Goal: Task Accomplishment & Management: Manage account settings

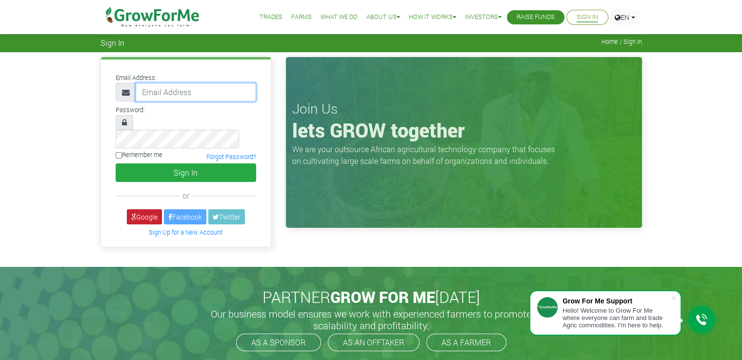
type input "[EMAIL_ADDRESS][DOMAIN_NAME]"
click at [150, 209] on link "Google" at bounding box center [144, 216] width 35 height 15
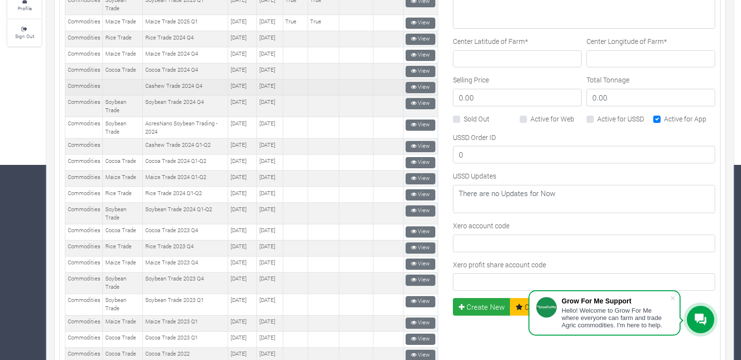
scroll to position [201, 0]
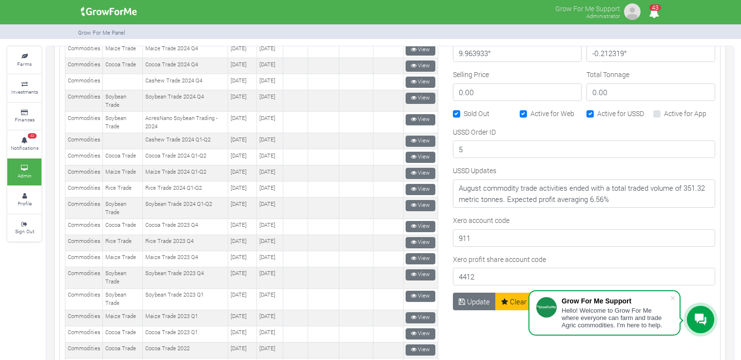
scroll to position [596, 0]
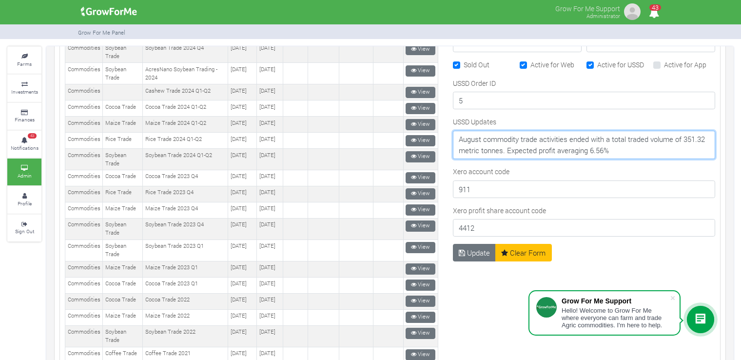
click at [656, 147] on textarea "August commodity trade activities ended with a total traded volume of 351.32 me…" at bounding box center [584, 145] width 262 height 28
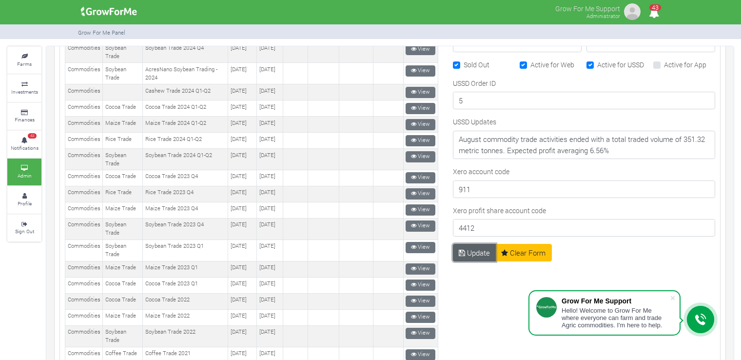
click at [482, 246] on button "Update" at bounding box center [474, 253] width 43 height 18
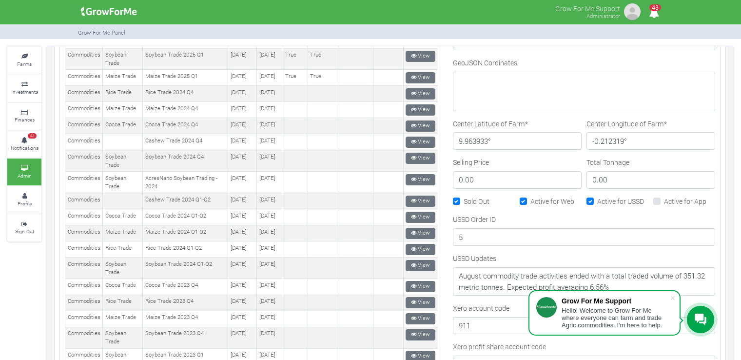
scroll to position [536, 0]
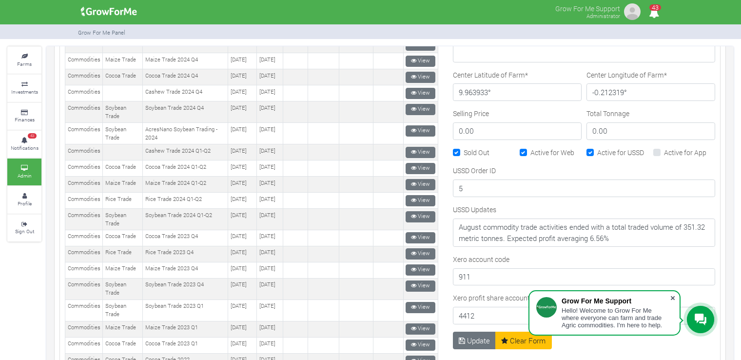
click at [674, 296] on span at bounding box center [673, 298] width 10 height 10
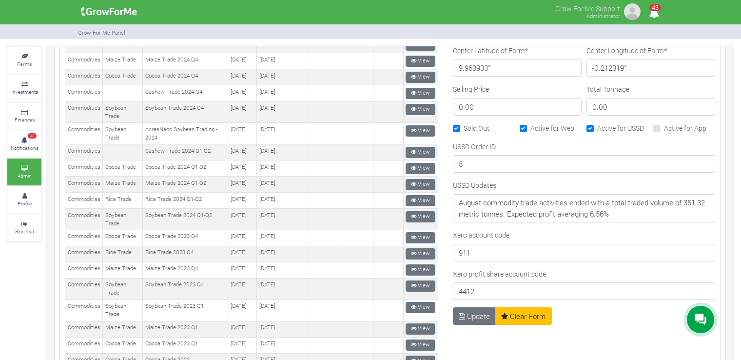
click at [605, 141] on div "USSD Order ID 5" at bounding box center [584, 157] width 262 height 32
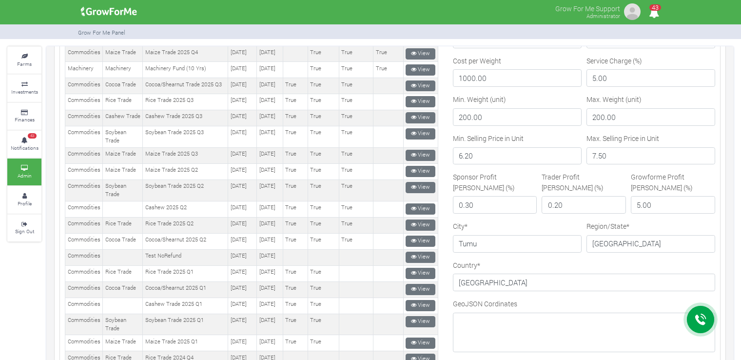
scroll to position [218, 0]
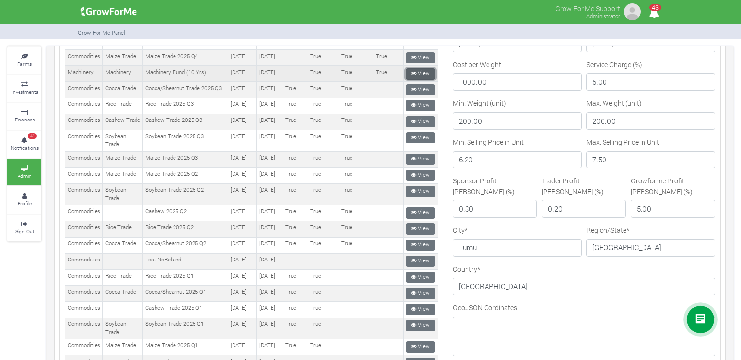
click at [418, 79] on link "View" at bounding box center [421, 73] width 30 height 11
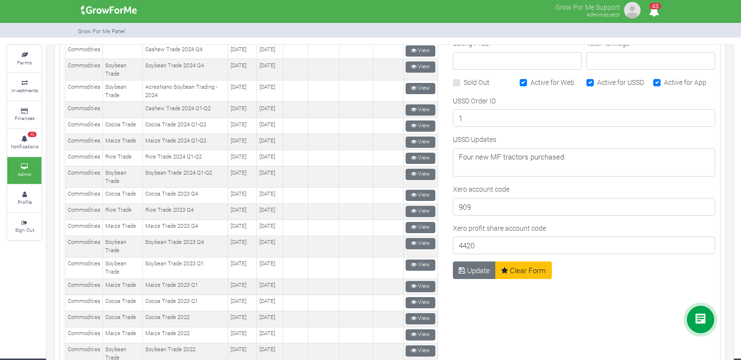
scroll to position [577, 0]
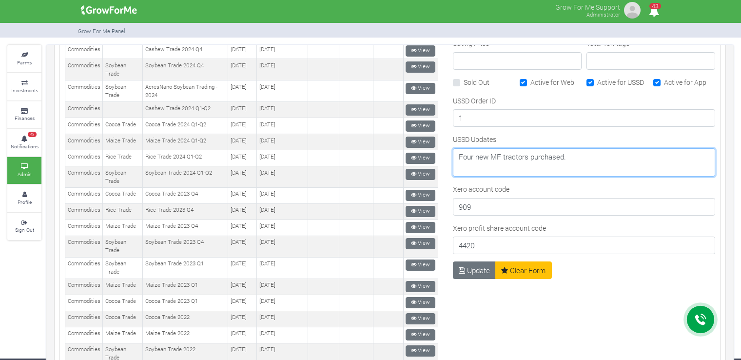
click at [574, 158] on textarea "Four new MF tractors purchased." at bounding box center [584, 162] width 262 height 28
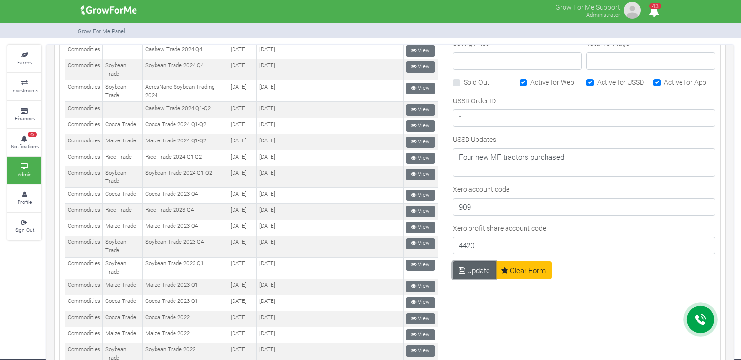
click at [468, 270] on button "Update" at bounding box center [474, 270] width 43 height 18
